Goal: Use online tool/utility: Utilize a website feature to perform a specific function

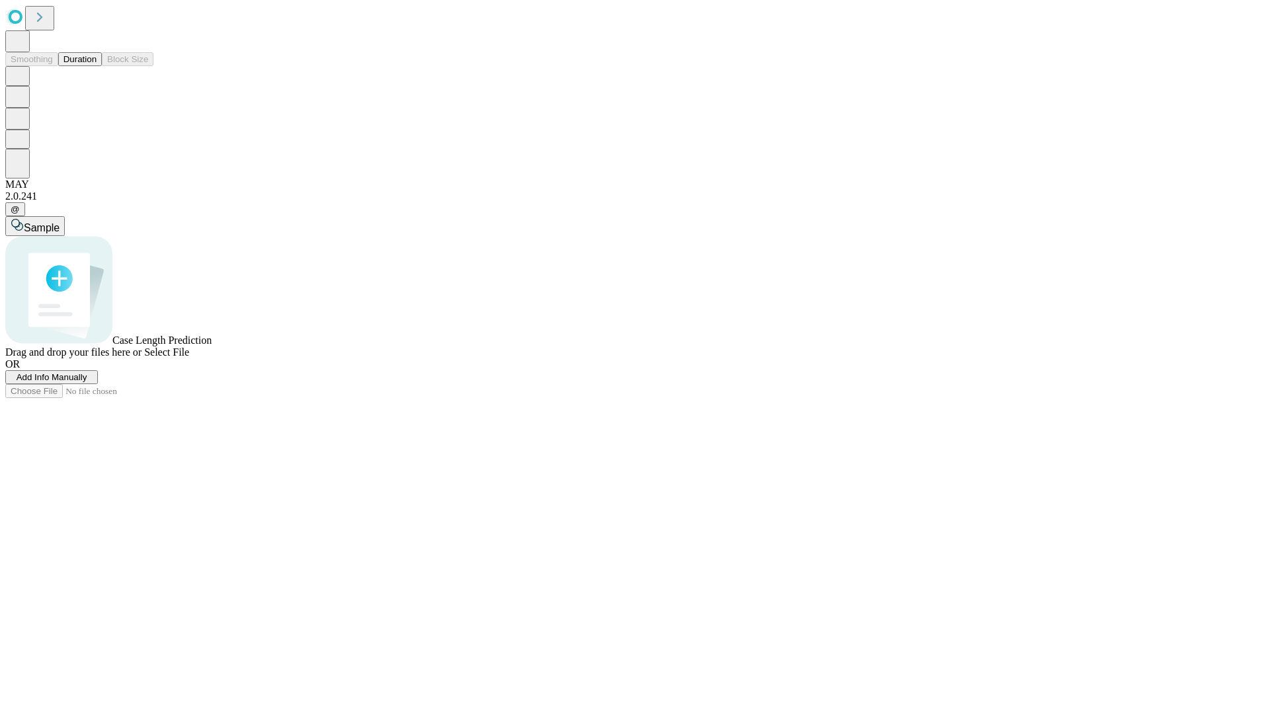
click at [87, 382] on span "Add Info Manually" at bounding box center [52, 377] width 71 height 10
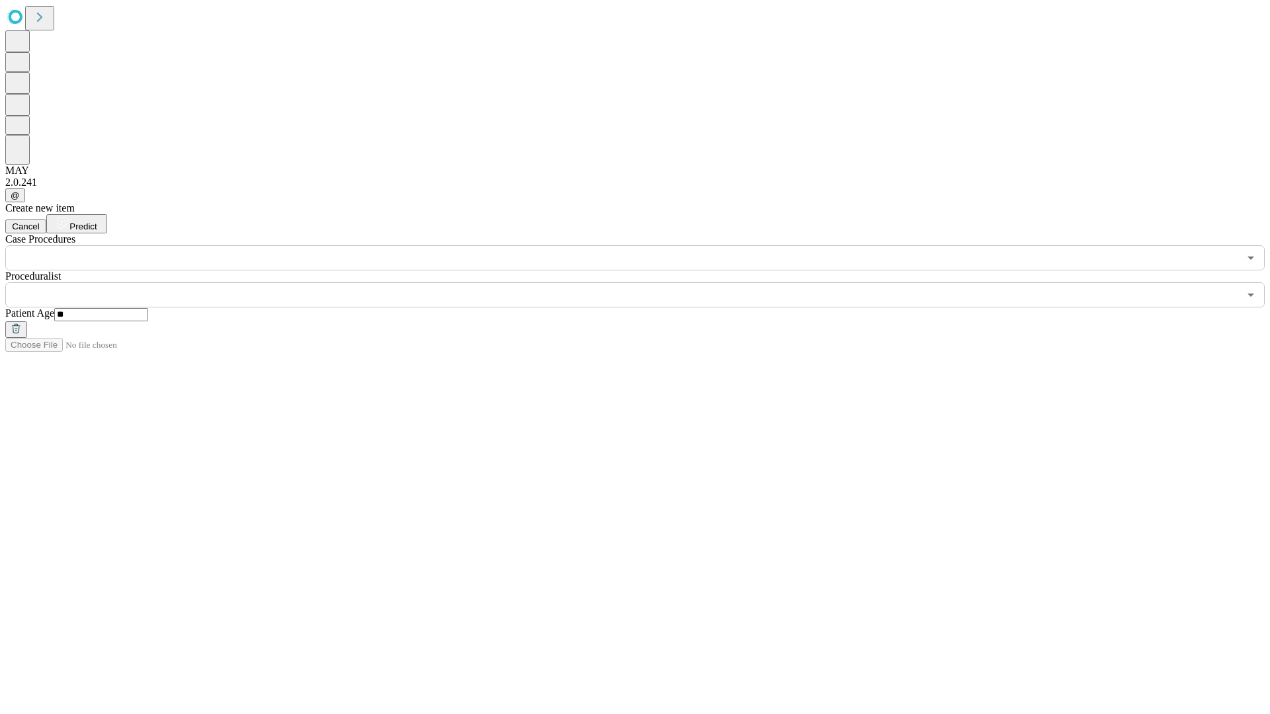
type input "**"
click at [644, 282] on input "text" at bounding box center [621, 294] width 1233 height 25
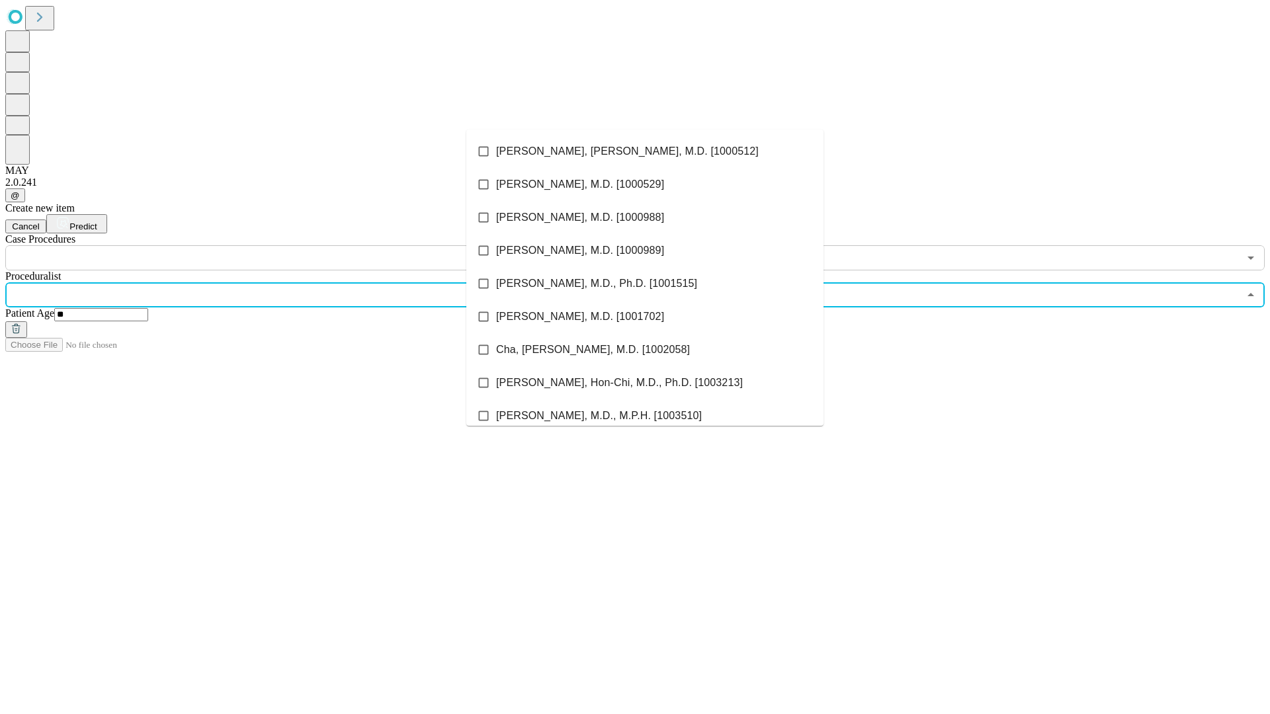
click at [645, 151] on li "[PERSON_NAME], [PERSON_NAME], M.D. [1000512]" at bounding box center [644, 151] width 357 height 33
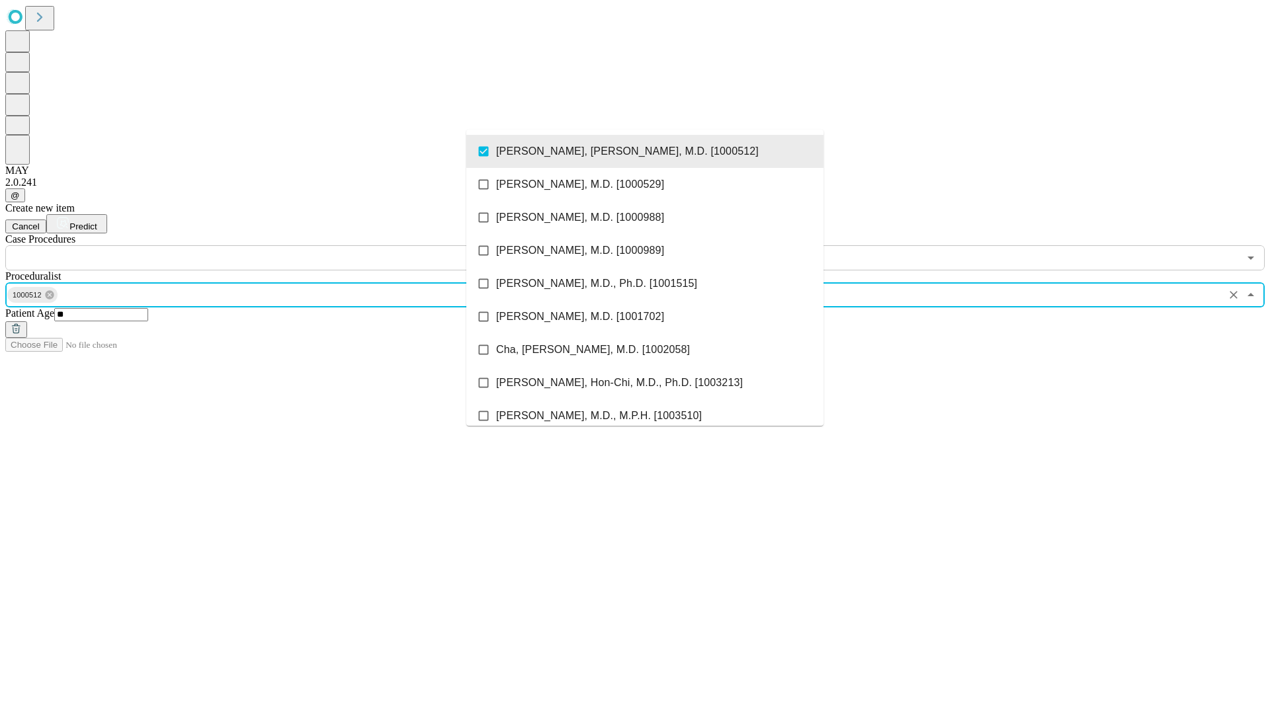
click at [278, 245] on input "text" at bounding box center [621, 257] width 1233 height 25
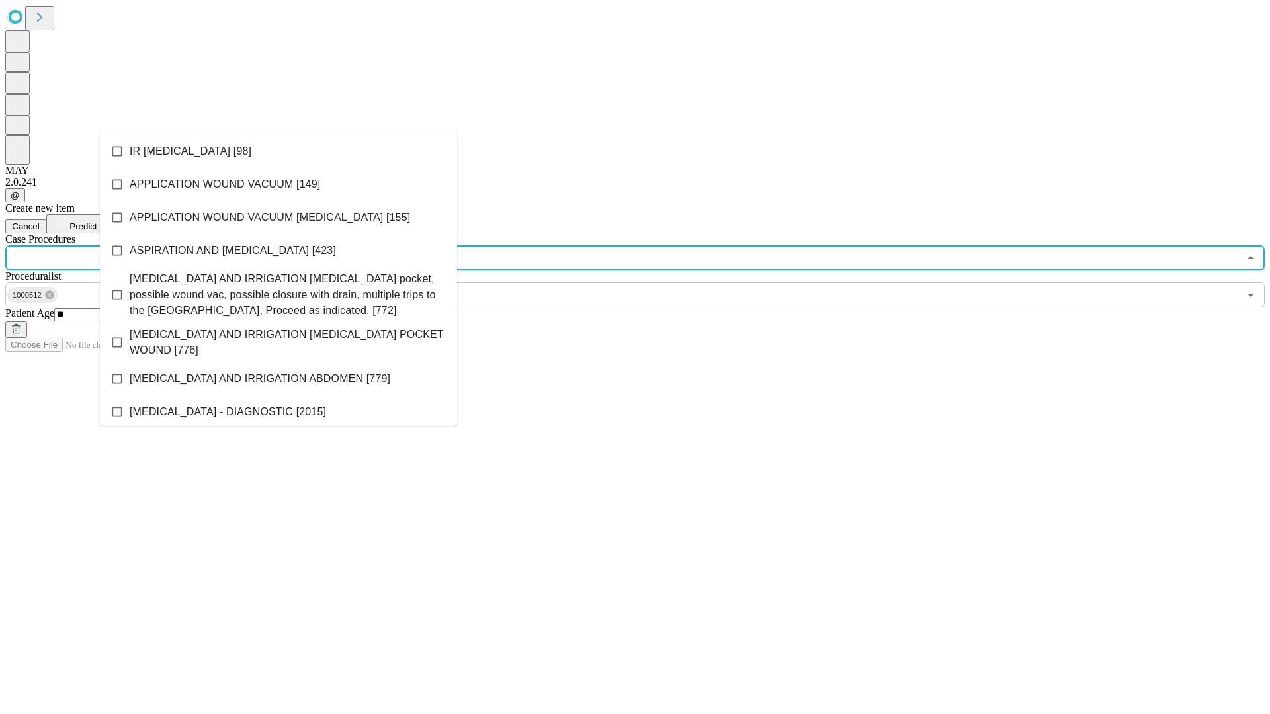
click at [278, 151] on li "IR [MEDICAL_DATA] [98]" at bounding box center [278, 151] width 357 height 33
click at [97, 222] on span "Predict" at bounding box center [82, 227] width 27 height 10
